Goal: Information Seeking & Learning: Learn about a topic

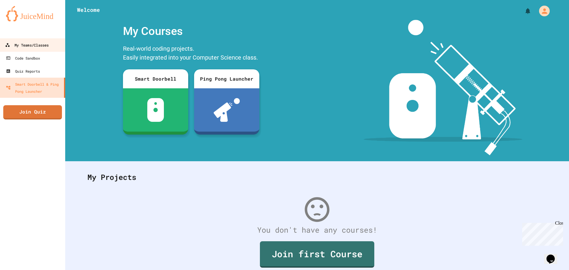
click at [21, 45] on div "My Teams/Classes" at bounding box center [27, 45] width 44 height 7
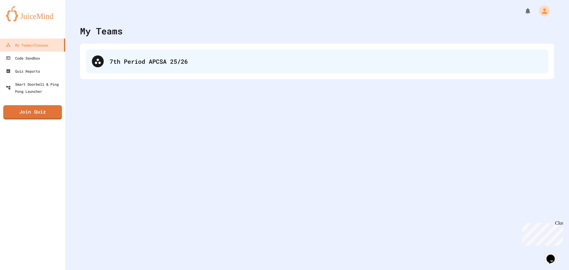
click at [233, 61] on div "7th Period APCSA 25/26" at bounding box center [326, 61] width 433 height 9
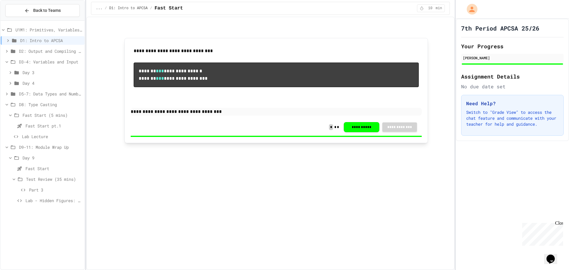
click at [47, 203] on span "Lab - Hidden Figures: Launch Weight Calculator" at bounding box center [54, 201] width 57 height 6
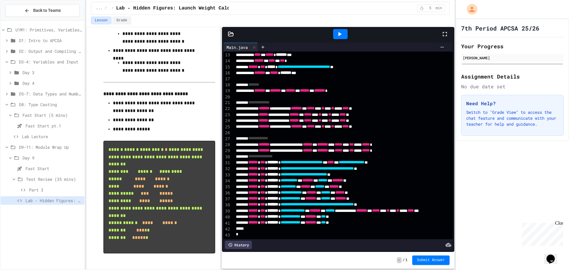
scroll to position [593, 0]
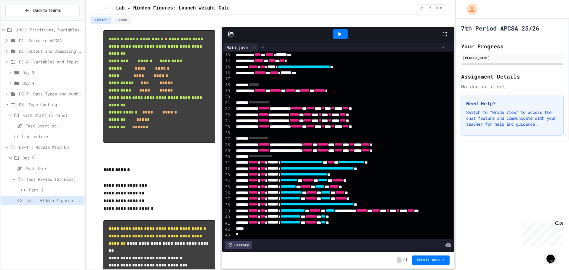
click at [343, 38] on div at bounding box center [340, 34] width 15 height 10
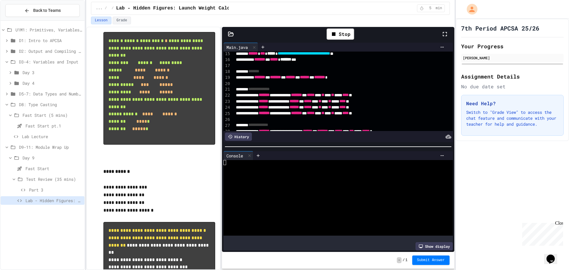
scroll to position [682, 0]
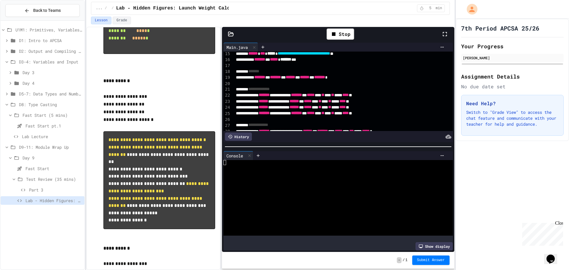
click at [264, 191] on div at bounding box center [333, 192] width 219 height 5
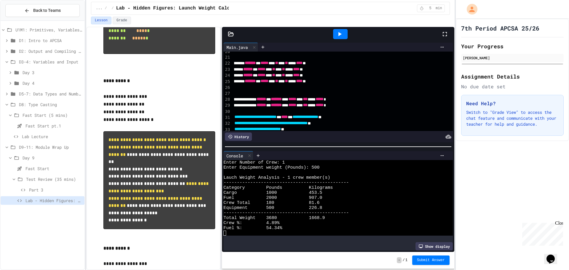
scroll to position [133, 59]
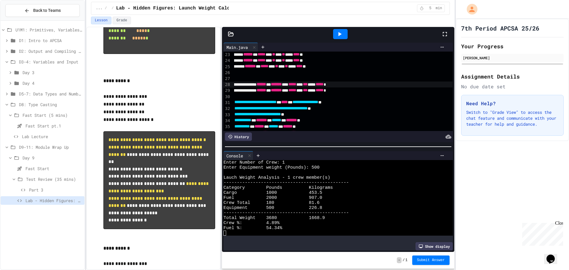
click at [346, 87] on div "**********" at bounding box center [320, 85] width 265 height 6
click at [335, 35] on div at bounding box center [340, 34] width 15 height 10
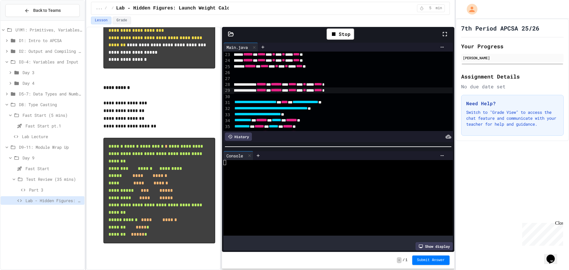
scroll to position [878, 0]
click at [275, 181] on div at bounding box center [333, 182] width 219 height 5
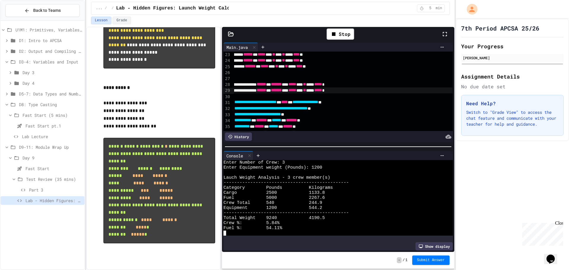
scroll to position [10, 0]
click at [120, 21] on button "Grade" at bounding box center [122, 21] width 18 height 8
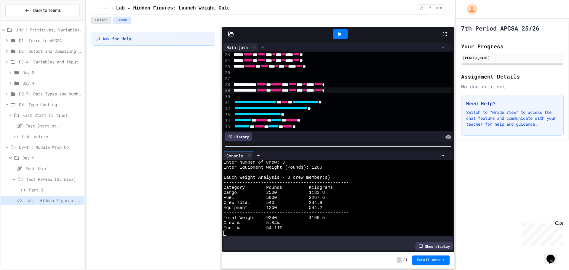
click at [102, 23] on button "Lesson" at bounding box center [101, 21] width 20 height 8
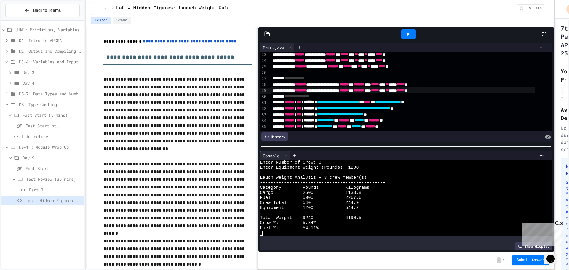
scroll to position [133, 0]
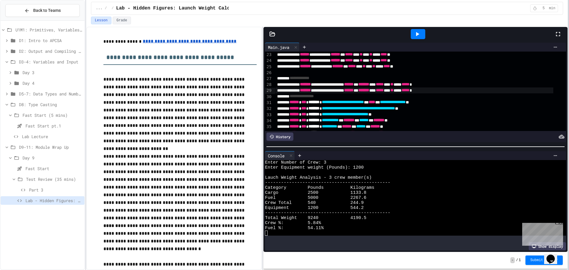
click at [569, 108] on div at bounding box center [568, 135] width 1 height 270
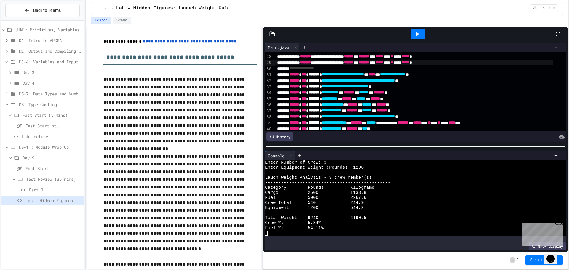
scroll to position [188, 0]
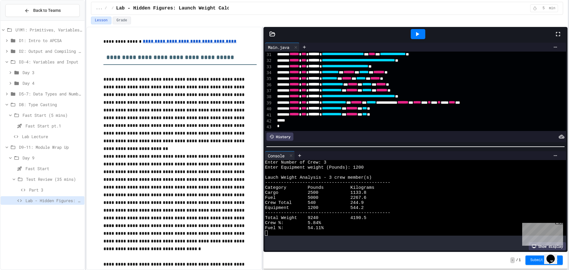
click at [47, 190] on span "Part 3" at bounding box center [55, 190] width 53 height 6
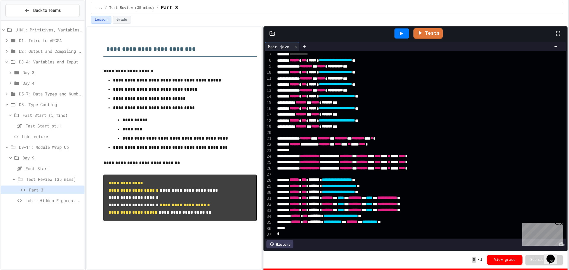
scroll to position [45, 0]
click at [15, 178] on icon at bounding box center [13, 179] width 5 height 5
click at [27, 171] on span "Fast Start" at bounding box center [54, 168] width 57 height 6
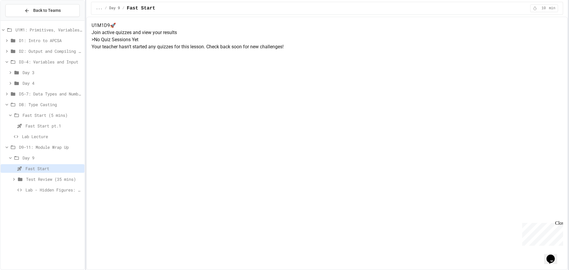
click at [0, 207] on div "Back to Teams U1M1: Primitives, Variables, Basic I/O D1: Intro to APCSA D2: Out…" at bounding box center [42, 135] width 85 height 270
